Goal: Task Accomplishment & Management: Manage account settings

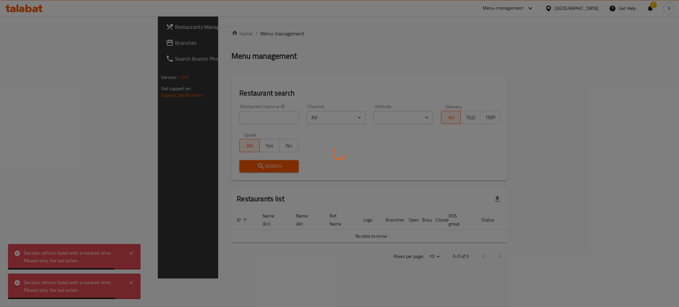
click at [186, 116] on div at bounding box center [339, 153] width 679 height 307
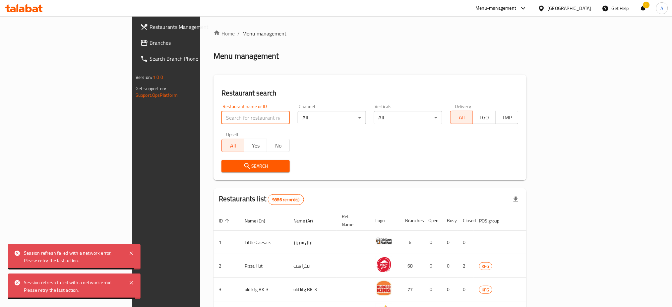
click at [221, 117] on input "search" at bounding box center [255, 117] width 68 height 13
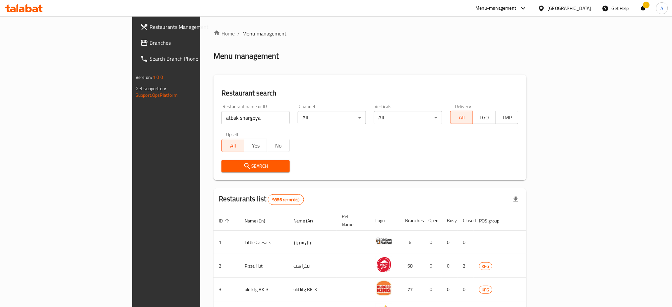
click at [227, 169] on span "Search" at bounding box center [256, 166] width 58 height 8
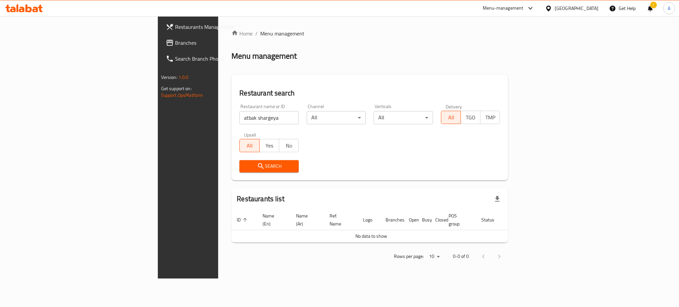
click at [239, 116] on input "atbak shargeya" at bounding box center [268, 117] width 59 height 13
drag, startPoint x: 177, startPoint y: 119, endPoint x: 166, endPoint y: 119, distance: 11.3
click at [239, 119] on input "atbak sharkeya" at bounding box center [268, 117] width 59 height 13
click at [257, 166] on icon "submit" at bounding box center [261, 166] width 8 height 8
click at [239, 119] on input "atbak sharkia" at bounding box center [268, 117] width 59 height 13
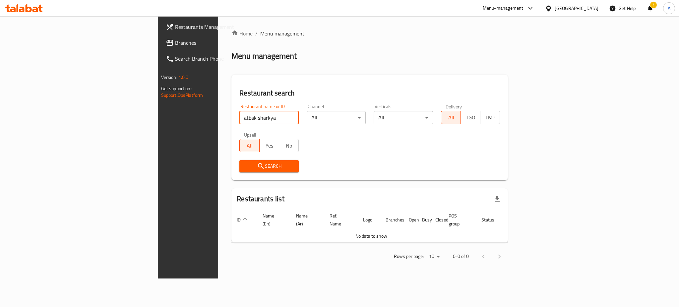
click button "Search" at bounding box center [268, 166] width 59 height 12
drag, startPoint x: 175, startPoint y: 120, endPoint x: 152, endPoint y: 120, distance: 22.9
click at [239, 120] on input "atbak sharkya" at bounding box center [268, 117] width 59 height 13
type input "atbak"
click at [245, 164] on span "Search" at bounding box center [269, 166] width 49 height 8
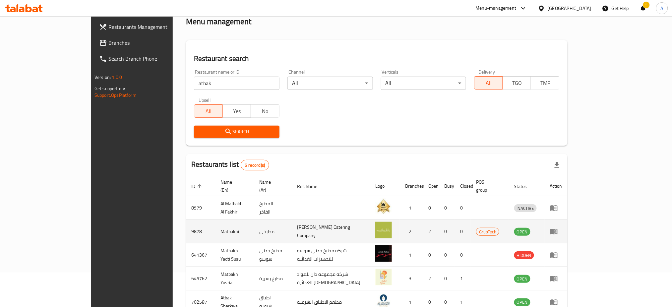
scroll to position [70, 0]
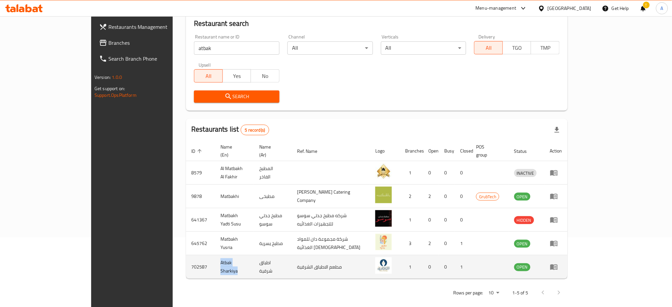
drag, startPoint x: 188, startPoint y: 259, endPoint x: 160, endPoint y: 260, distance: 27.9
click at [215, 260] on td "Atbak Sharkiya" at bounding box center [234, 267] width 39 height 24
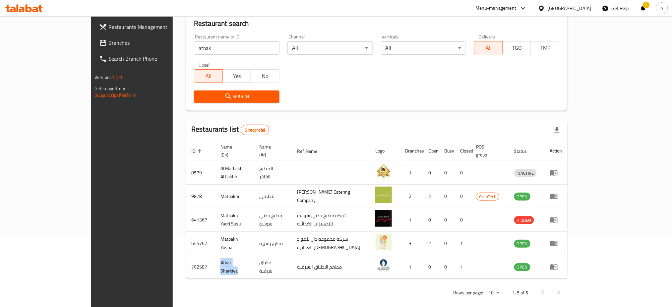
copy td "Atbak Sharkiya"
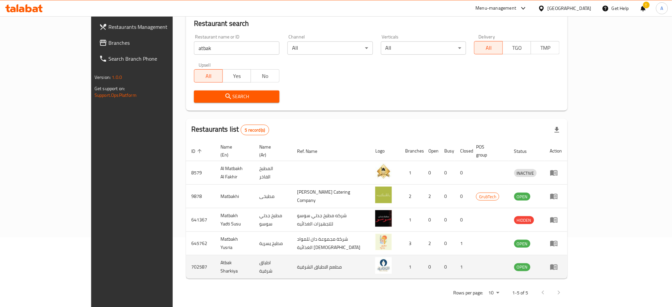
click at [186, 258] on td "702587" at bounding box center [200, 267] width 29 height 24
copy td "702587"
click at [562, 263] on link "enhanced table" at bounding box center [556, 267] width 12 height 8
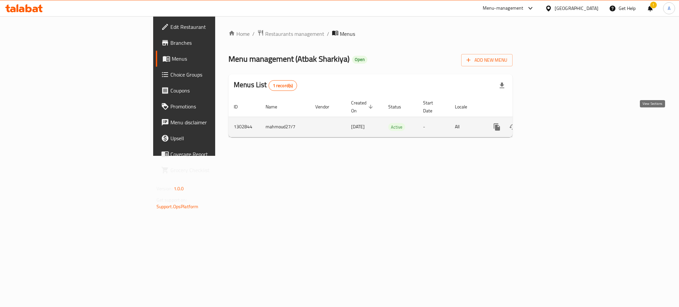
click at [549, 123] on icon "enhanced table" at bounding box center [545, 127] width 8 height 8
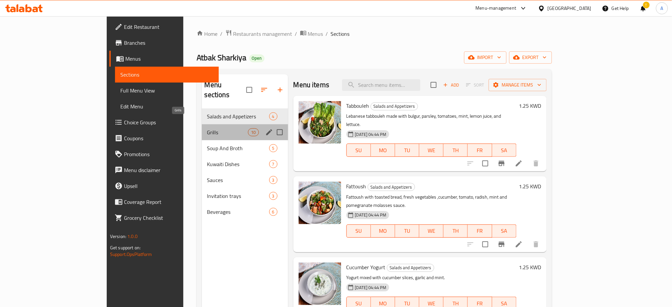
click at [207, 128] on span "Grills" at bounding box center [227, 132] width 41 height 8
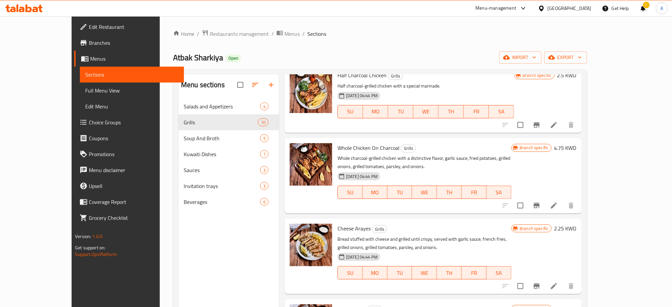
scroll to position [467, 0]
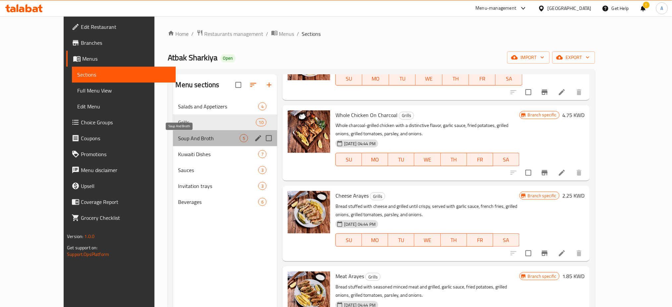
click at [194, 142] on span "Soup And Broth" at bounding box center [208, 138] width 61 height 8
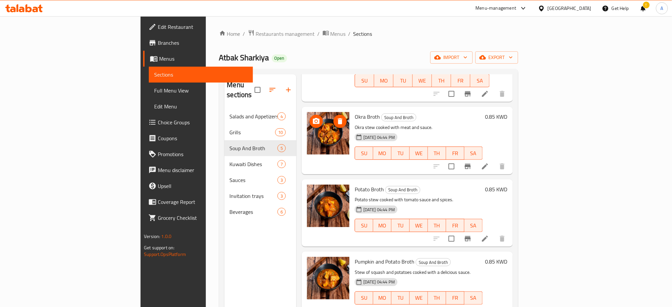
scroll to position [93, 0]
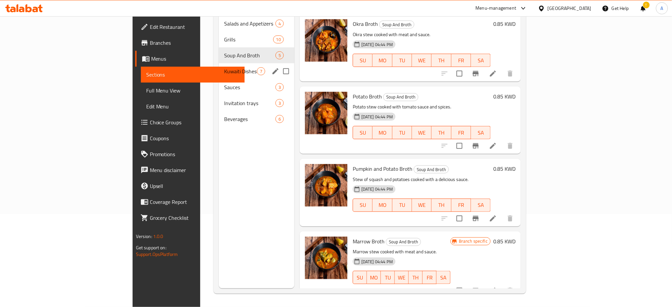
click at [224, 67] on span "Kuwaiti Dishes" at bounding box center [240, 71] width 33 height 8
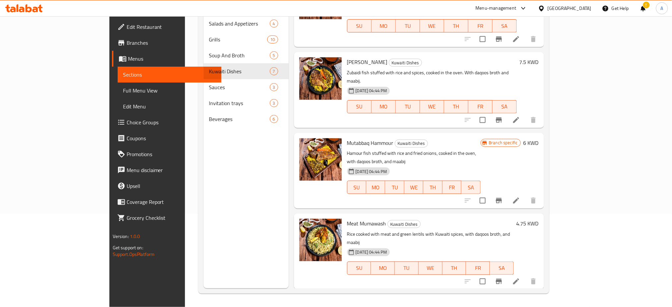
scroll to position [216, 0]
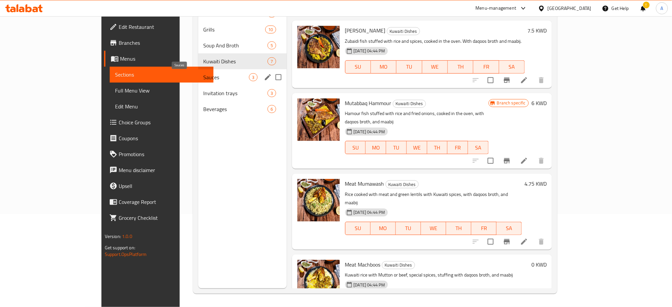
click at [208, 79] on span "Sauces" at bounding box center [227, 77] width 46 height 8
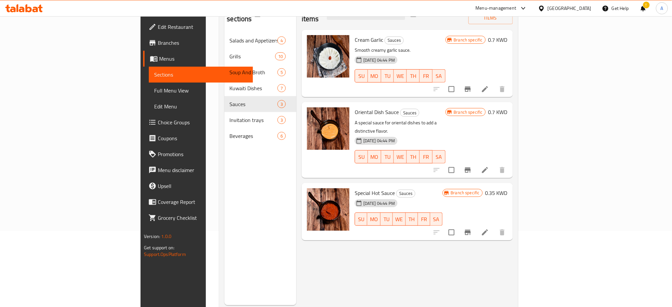
scroll to position [88, 0]
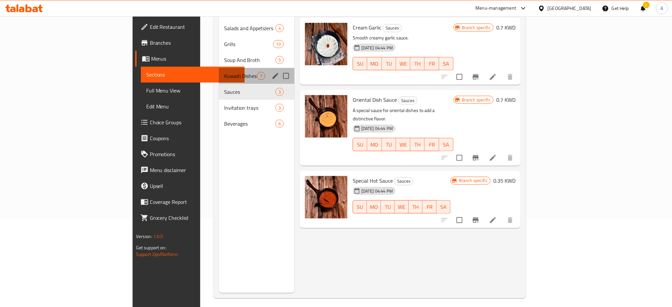
click at [219, 72] on div "Kuwaiti Dishes 7" at bounding box center [257, 76] width 76 height 16
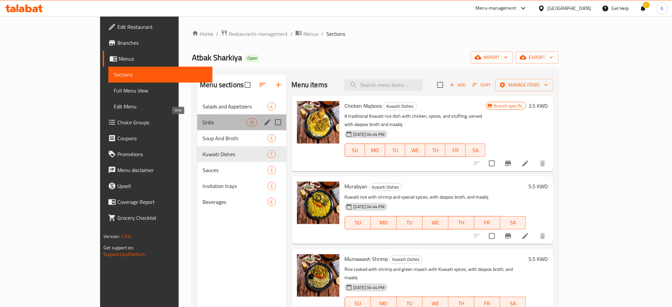
click at [203, 125] on span "Grills" at bounding box center [225, 122] width 44 height 8
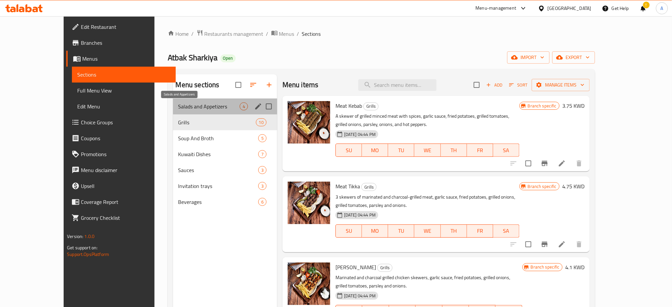
click at [183, 105] on span "Salads and Appetizers" at bounding box center [208, 106] width 61 height 8
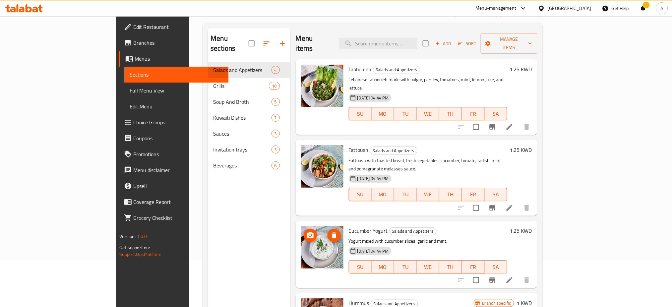
scroll to position [93, 0]
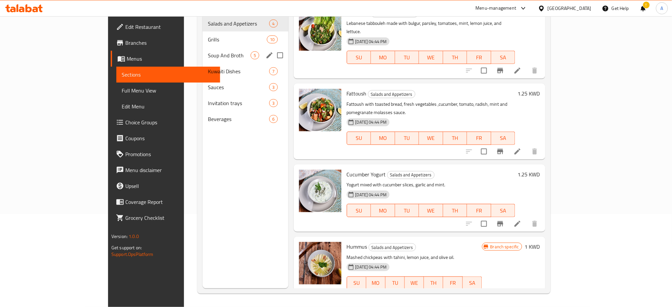
click at [208, 51] on span "Soup And Broth" at bounding box center [229, 55] width 43 height 8
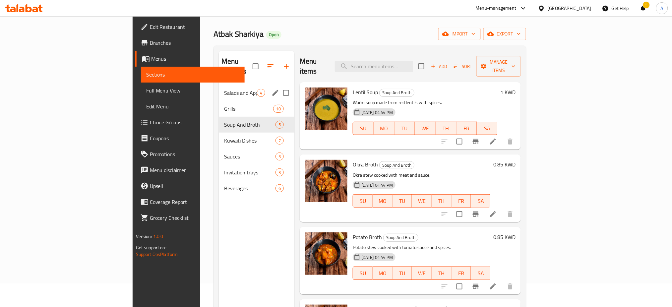
scroll to position [4, 0]
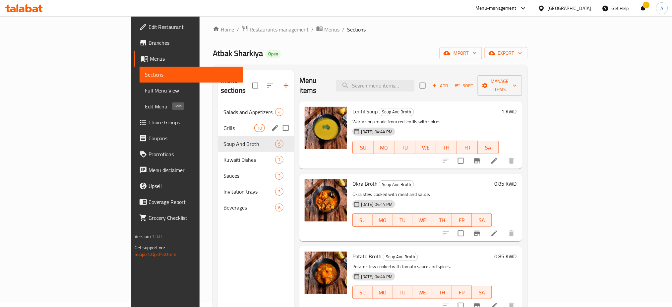
click at [218, 123] on div "Grills 10" at bounding box center [256, 128] width 76 height 16
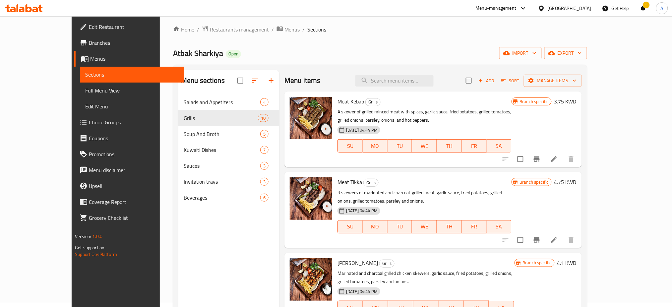
click at [89, 44] on span "Branches" at bounding box center [134, 43] width 90 height 8
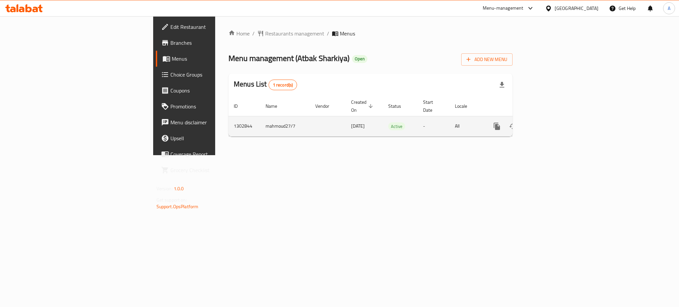
click at [549, 122] on icon "enhanced table" at bounding box center [545, 126] width 8 height 8
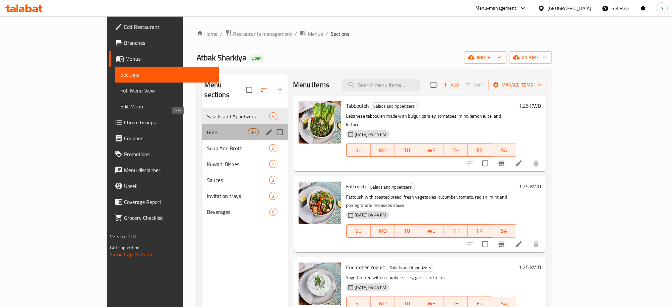
click at [207, 128] on span "Grills" at bounding box center [227, 132] width 41 height 8
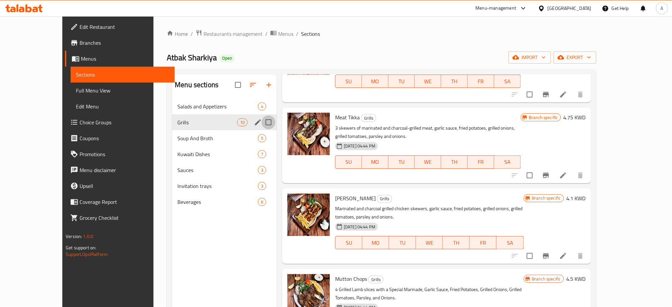
click at [262, 124] on input "Menu sections" at bounding box center [269, 122] width 14 height 14
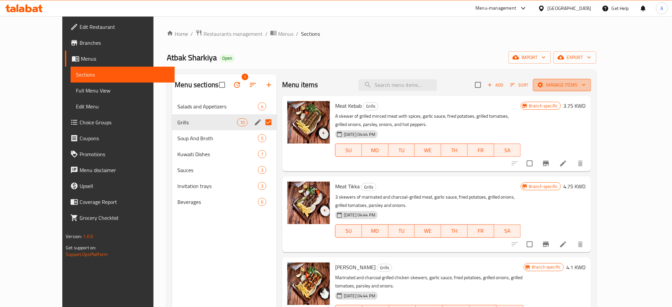
click at [586, 87] on span "Manage items" at bounding box center [561, 85] width 47 height 8
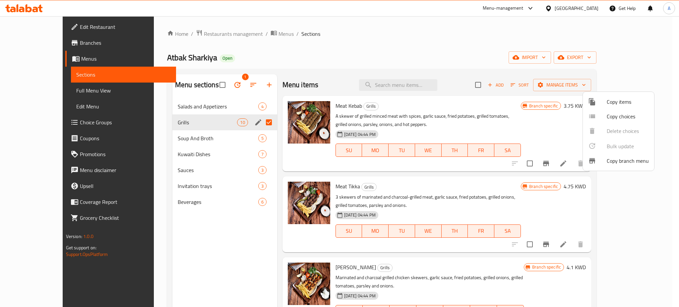
click at [496, 56] on div at bounding box center [339, 153] width 679 height 307
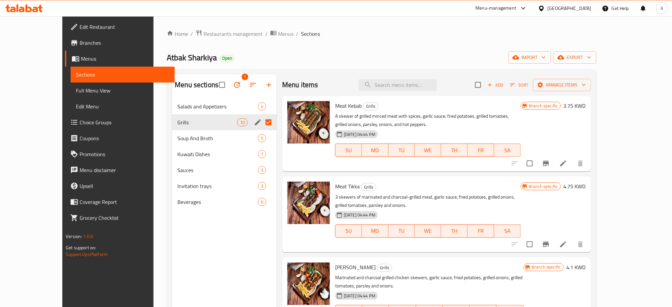
click at [262, 121] on input "Menu sections" at bounding box center [269, 122] width 14 height 14
checkbox input "false"
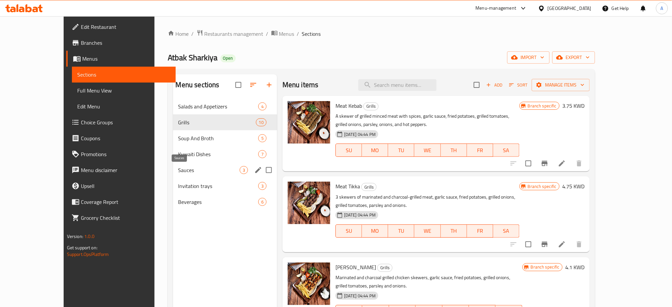
click at [178, 170] on span "Sauces" at bounding box center [208, 170] width 61 height 8
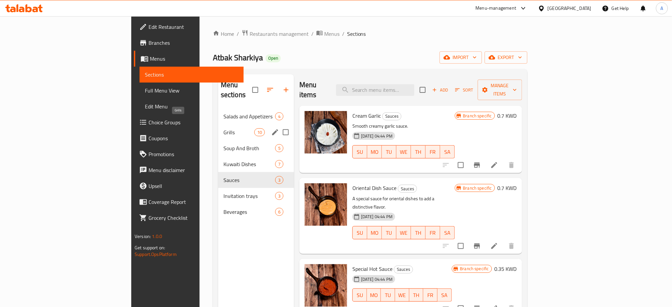
click at [223, 128] on span "Grills" at bounding box center [238, 132] width 31 height 8
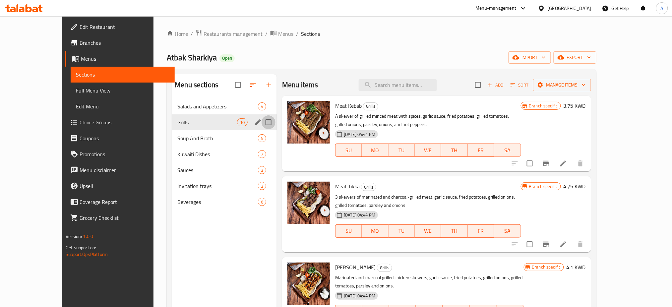
drag, startPoint x: 260, startPoint y: 121, endPoint x: 252, endPoint y: 122, distance: 8.7
click at [262, 122] on input "Menu sections" at bounding box center [269, 122] width 14 height 14
checkbox input "true"
click at [255, 123] on icon "edit" at bounding box center [258, 122] width 6 height 6
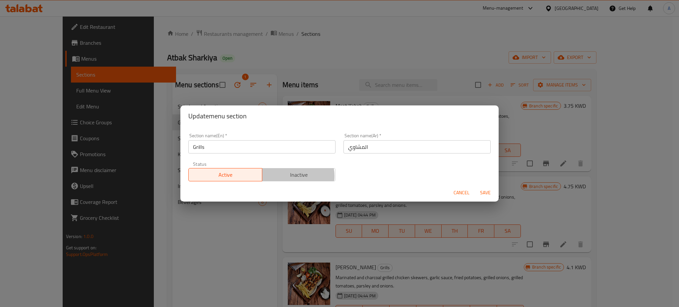
click at [289, 176] on span "Inactive" at bounding box center [299, 175] width 68 height 10
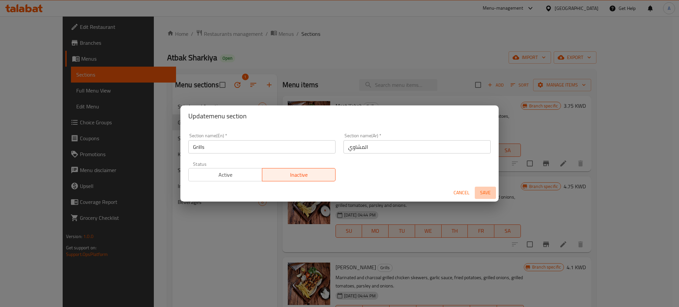
click at [487, 194] on span "Save" at bounding box center [485, 193] width 16 height 8
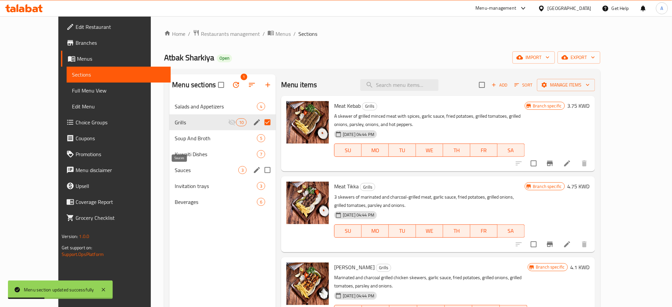
click at [175, 169] on span "Sauces" at bounding box center [207, 170] width 64 height 8
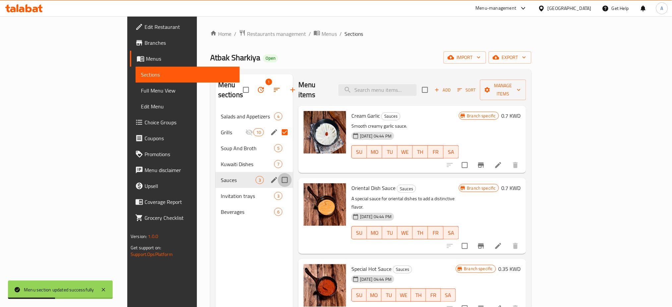
click at [278, 173] on input "Menu sections" at bounding box center [285, 180] width 14 height 14
checkbox input "true"
click at [271, 177] on icon "edit" at bounding box center [274, 180] width 6 height 6
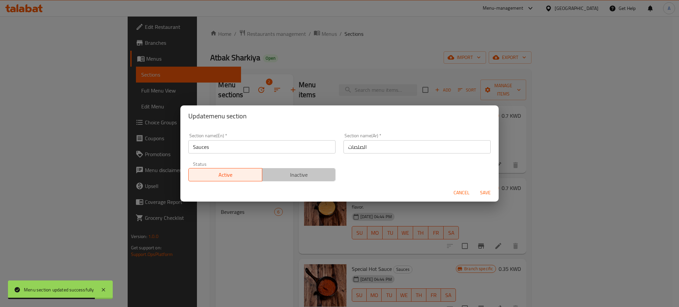
click at [300, 174] on span "Inactive" at bounding box center [299, 175] width 68 height 10
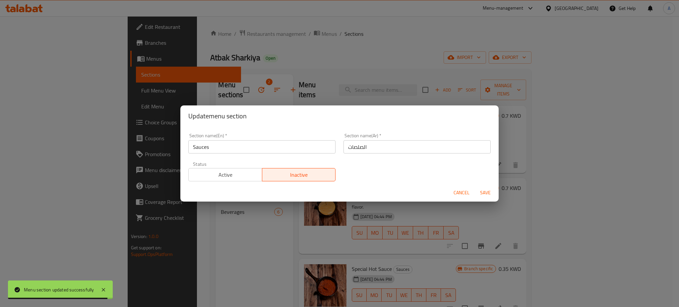
click at [481, 192] on span "Save" at bounding box center [485, 193] width 16 height 8
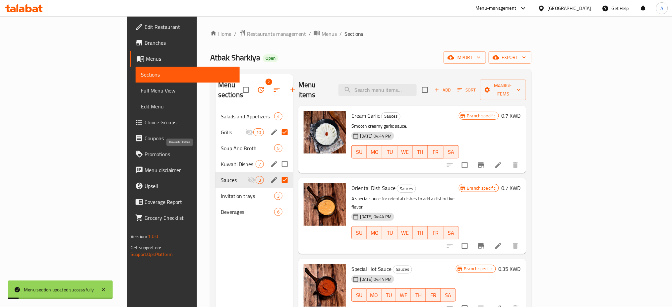
click at [221, 160] on span "Kuwaiti Dishes" at bounding box center [238, 164] width 35 height 8
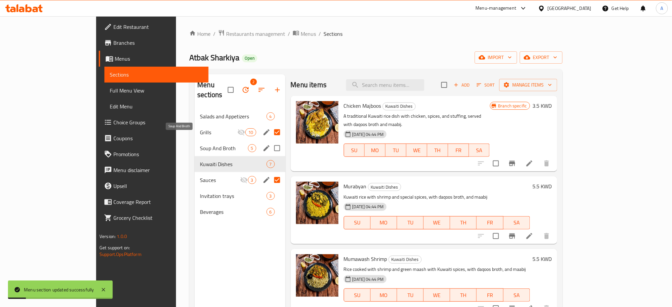
click at [200, 144] on span "Soup And Broth" at bounding box center [224, 148] width 48 height 8
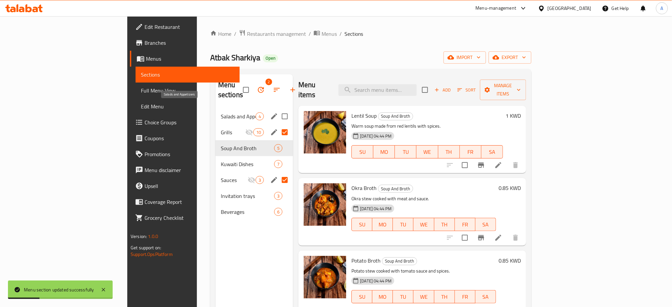
click at [221, 112] on span "Salads and Appetizers" at bounding box center [238, 116] width 35 height 8
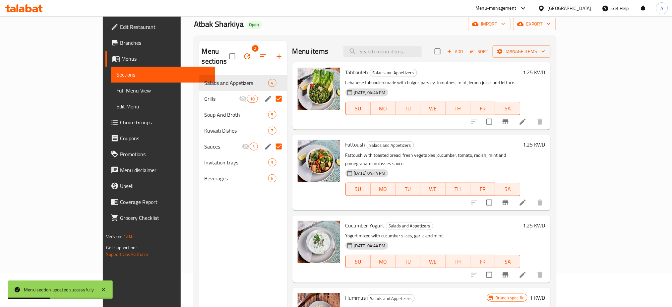
scroll to position [93, 0]
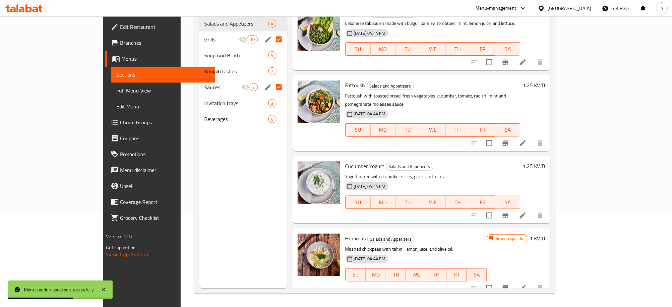
click at [527, 284] on icon at bounding box center [523, 288] width 8 height 8
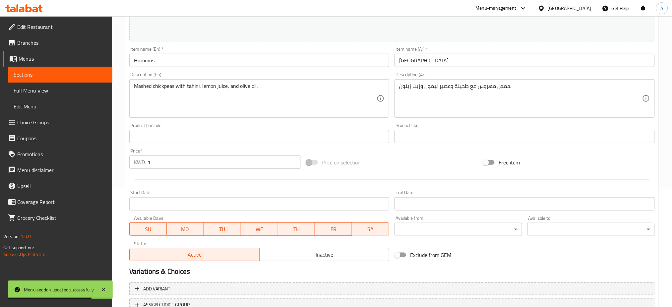
scroll to position [170, 0]
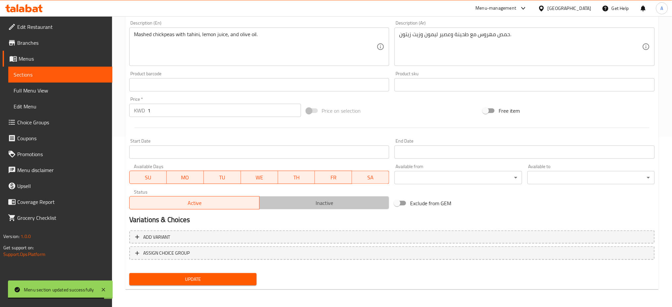
click at [318, 205] on span "Inactive" at bounding box center [324, 203] width 125 height 10
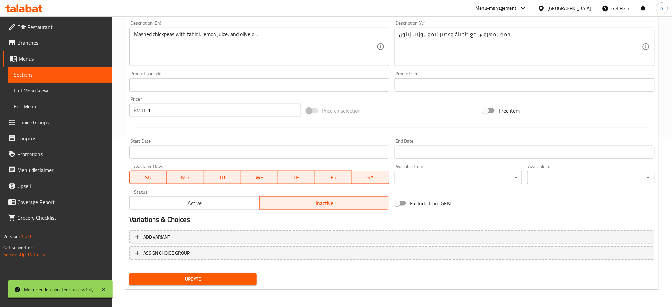
click at [202, 281] on span "Update" at bounding box center [193, 279] width 117 height 8
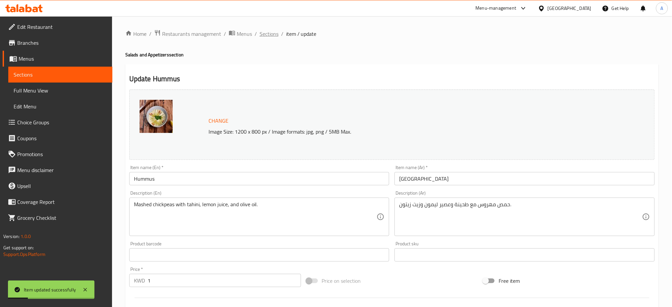
click at [276, 31] on span "Sections" at bounding box center [269, 34] width 19 height 8
